Goal: Transaction & Acquisition: Purchase product/service

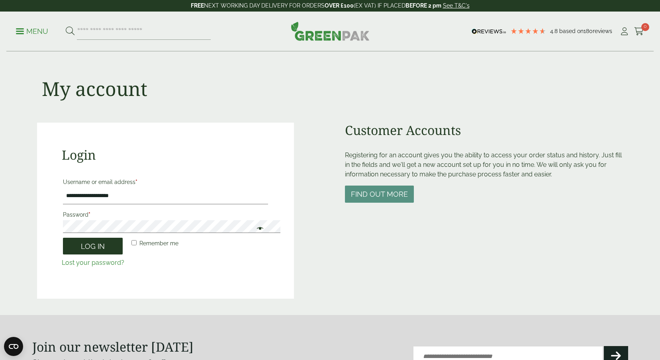
click at [97, 238] on button "Log in" at bounding box center [93, 246] width 60 height 17
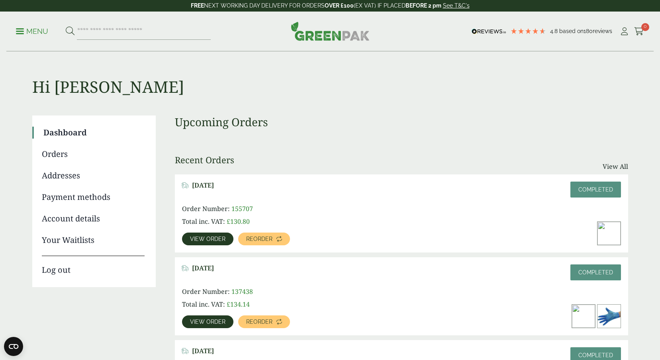
click at [190, 236] on span "View order" at bounding box center [207, 239] width 35 height 6
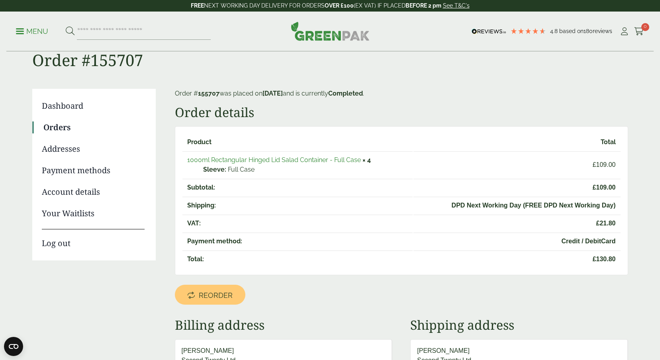
scroll to position [28, 0]
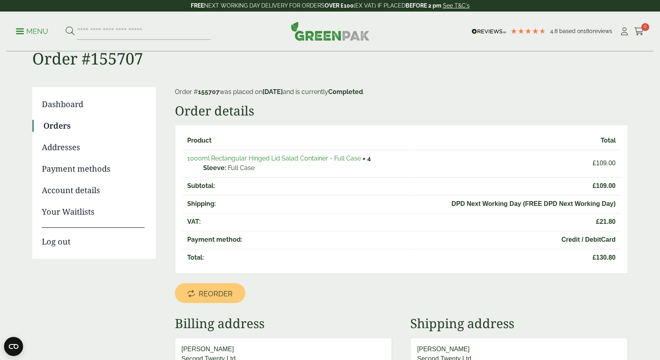
click at [312, 155] on link "1000ml Rectangular Hinged Lid Salad Container - Full Case" at bounding box center [274, 159] width 174 height 8
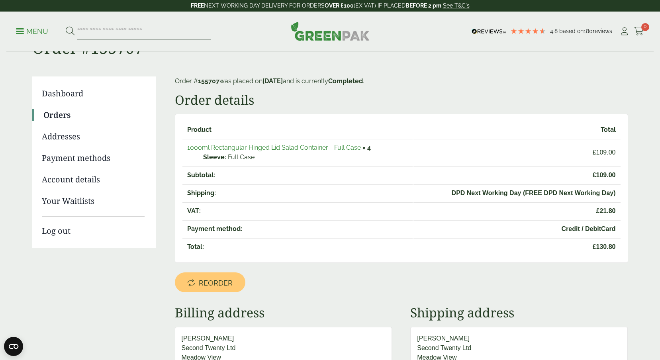
scroll to position [33, 0]
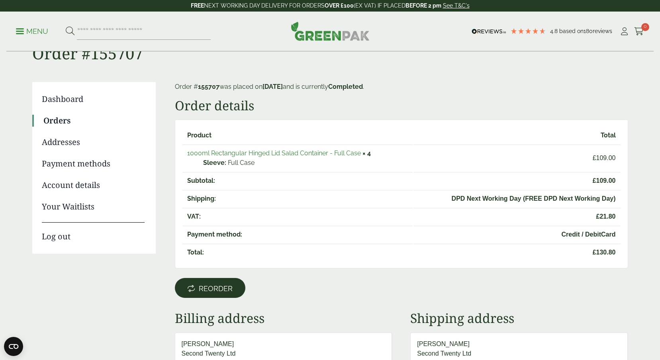
click at [213, 285] on span "Reorder" at bounding box center [216, 289] width 34 height 9
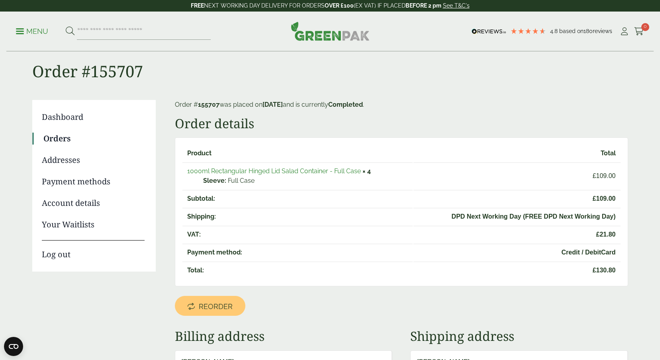
scroll to position [16, 0]
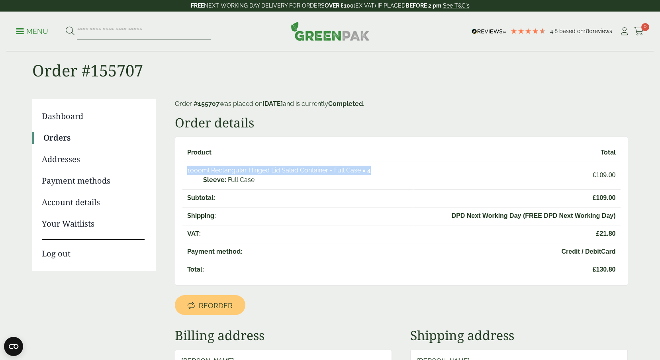
drag, startPoint x: 366, startPoint y: 148, endPoint x: 178, endPoint y: 149, distance: 188.1
click at [183, 162] on td "1000ml Rectangular Hinged Lid Salad Container - Full Case × 4 Sleeve: Full Case" at bounding box center [298, 175] width 230 height 27
copy td "1000ml Rectangular Hinged Lid Salad Container - Full Case × 4"
